Goal: Register for event/course

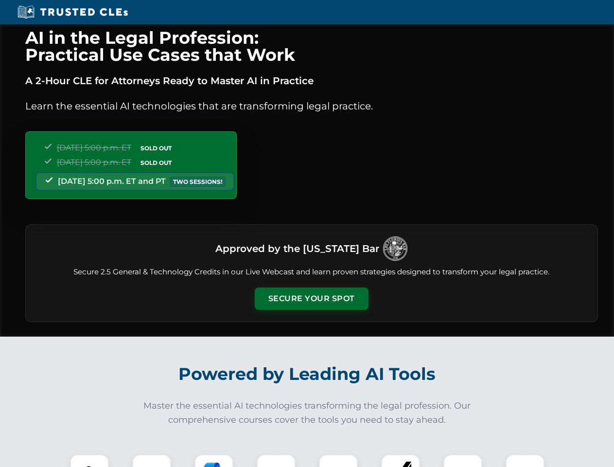
click at [311, 299] on button "Secure Your Spot" at bounding box center [312, 298] width 114 height 22
click at [89, 460] on img at bounding box center [89, 473] width 28 height 28
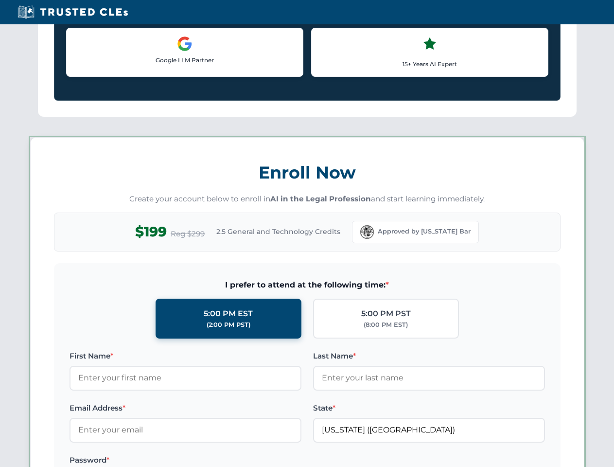
click at [214, 460] on label "Password *" at bounding box center [186, 460] width 232 height 12
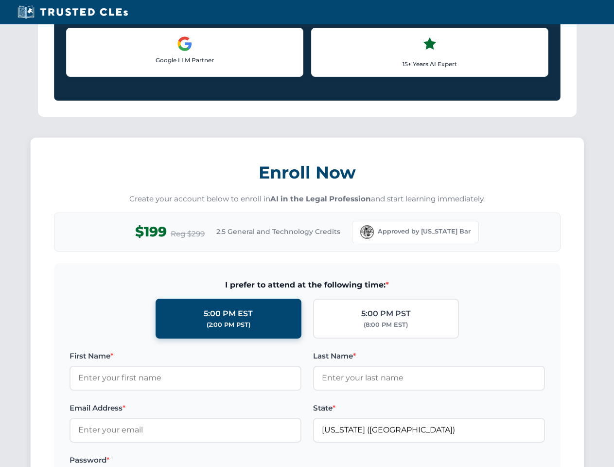
scroll to position [954, 0]
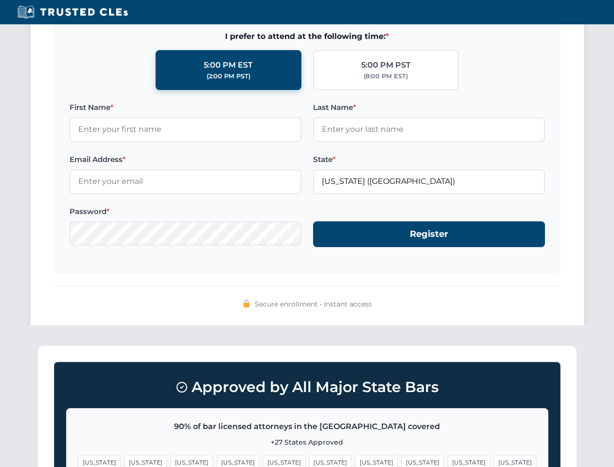
click at [448, 460] on span "[US_STATE]" at bounding box center [469, 462] width 42 height 14
